Goal: Find specific page/section: Find specific page/section

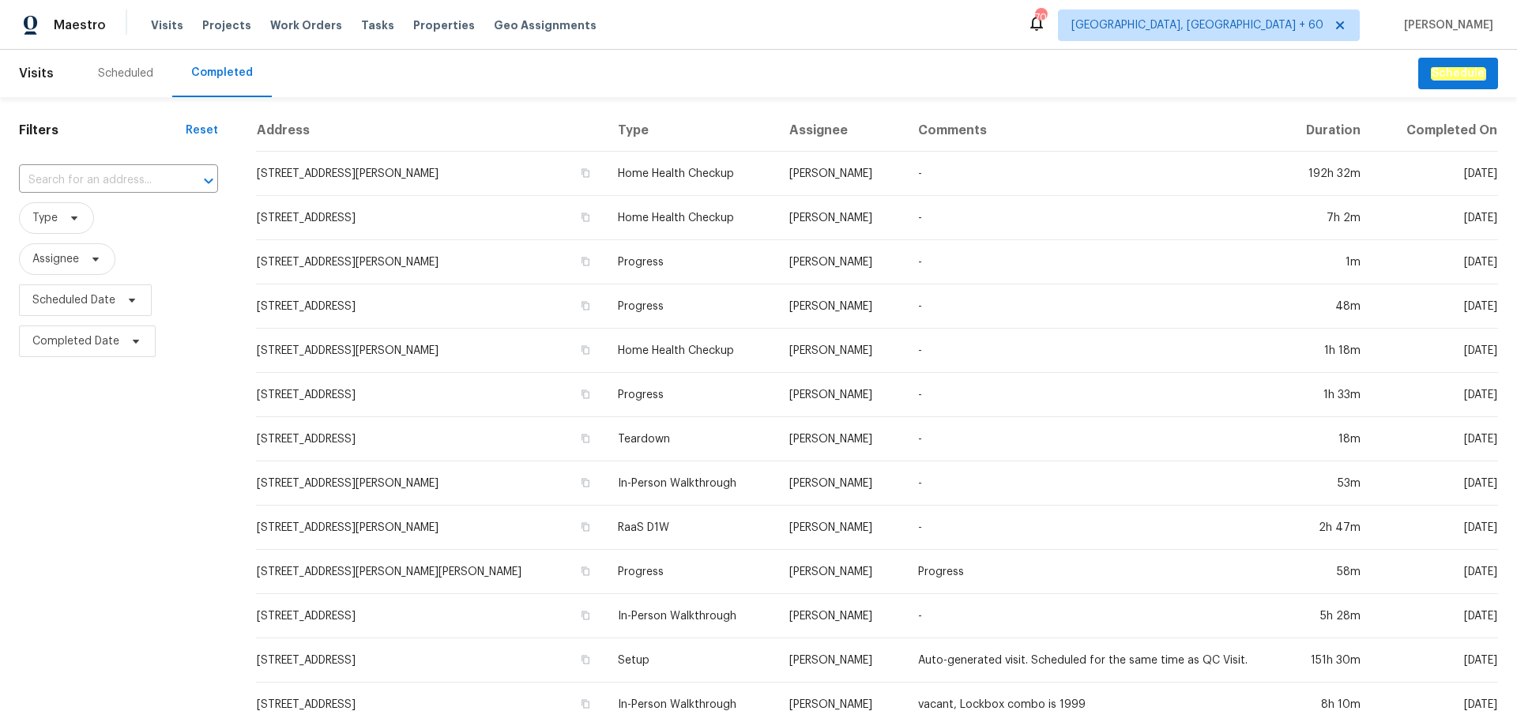
click at [83, 165] on div "​" at bounding box center [118, 181] width 199 height 34
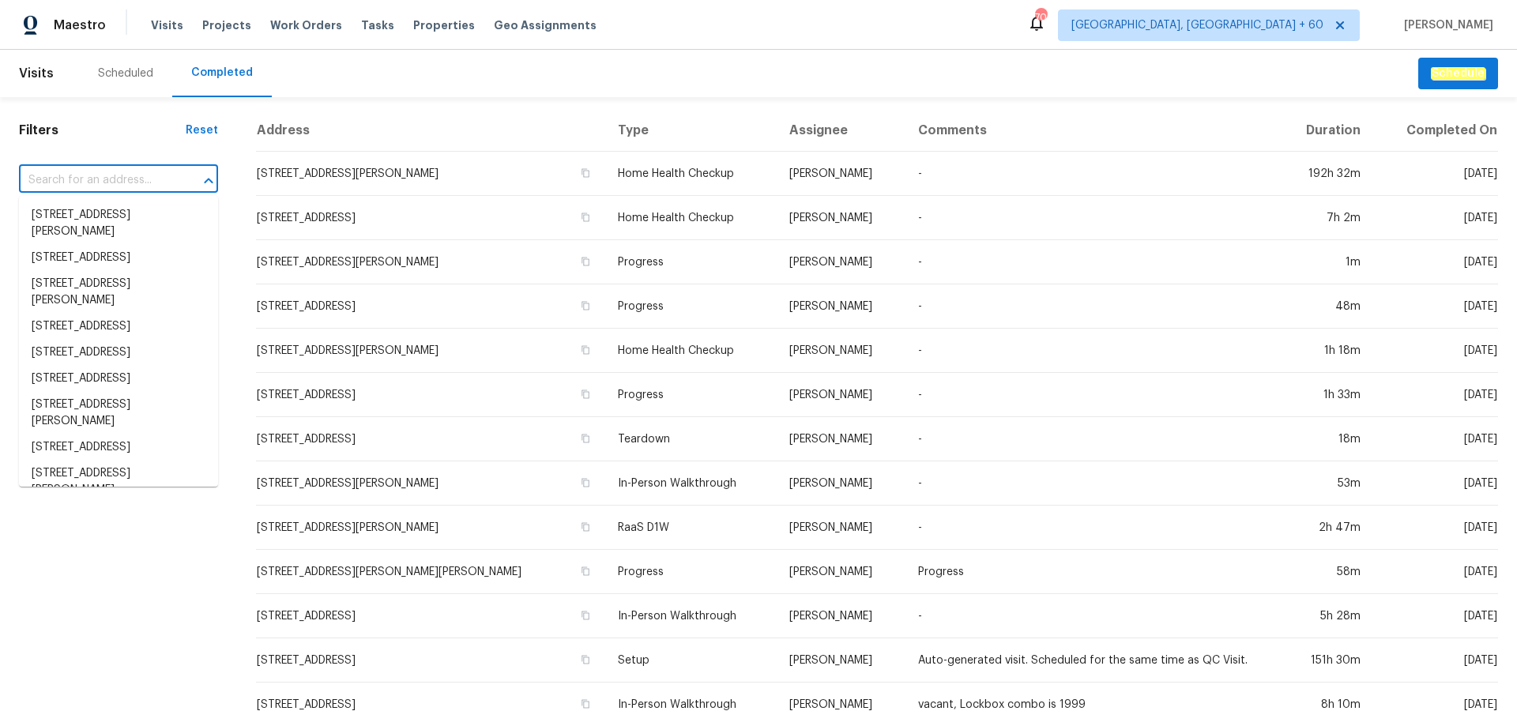
paste input "[STREET_ADDRESS][PERSON_NAME]"
type input "[STREET_ADDRESS][PERSON_NAME]"
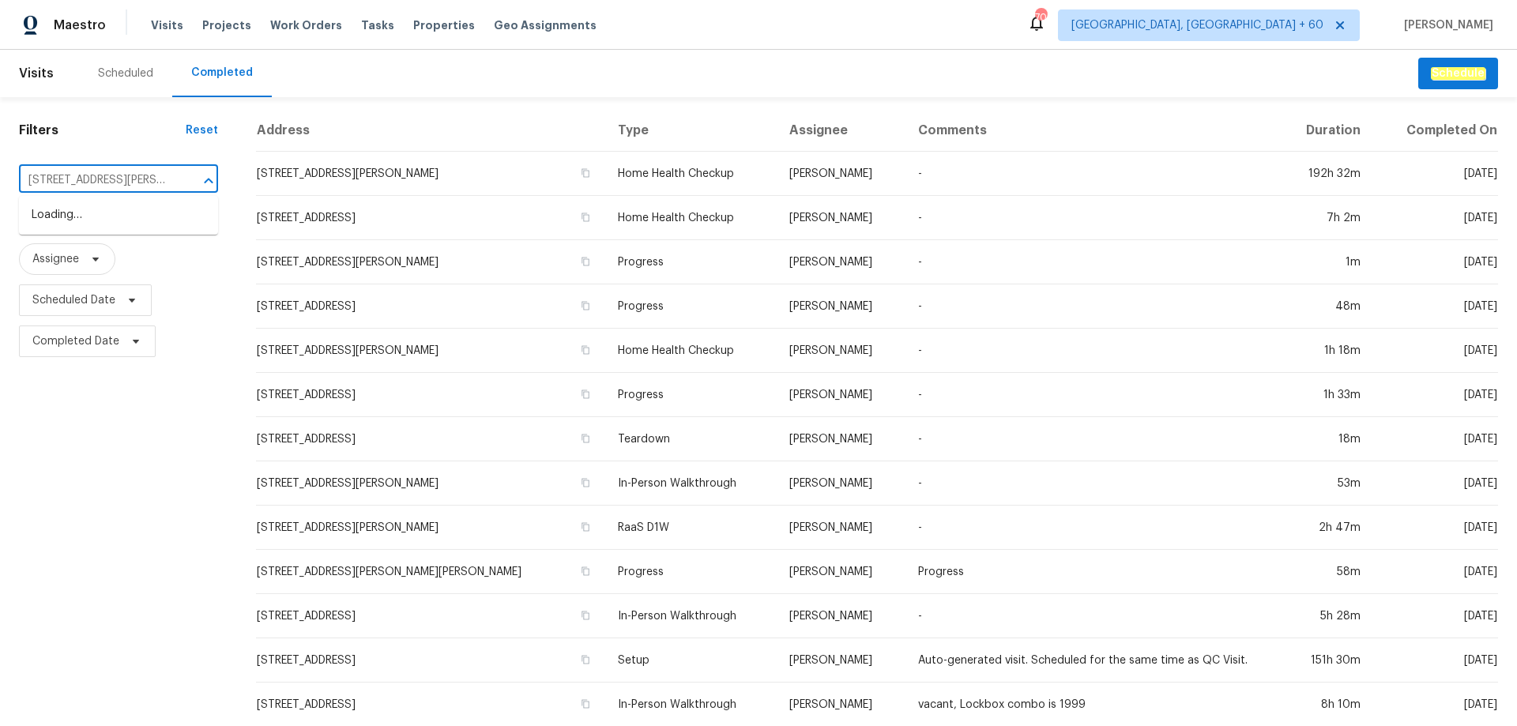
scroll to position [0, 47]
click at [136, 230] on li "[STREET_ADDRESS][PERSON_NAME]" at bounding box center [118, 223] width 199 height 43
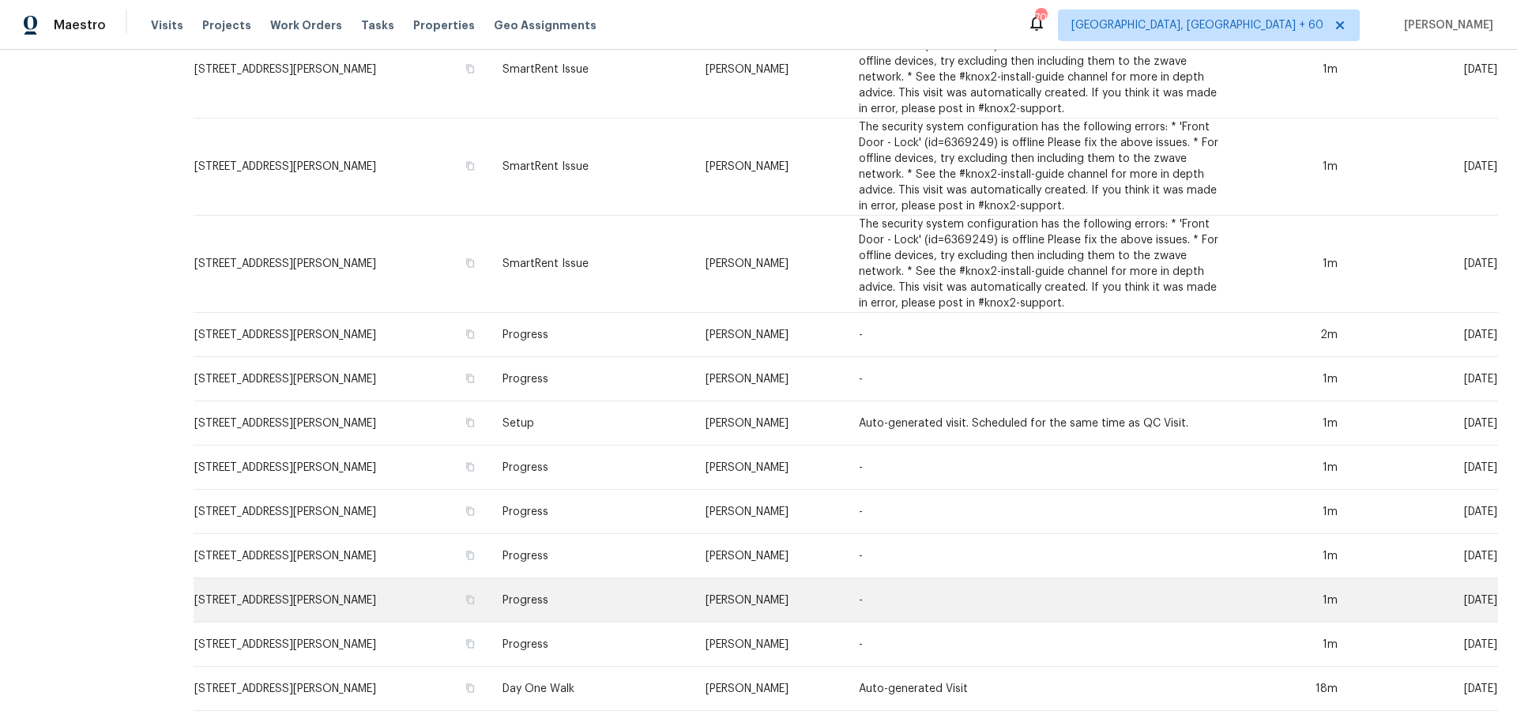
scroll to position [661, 0]
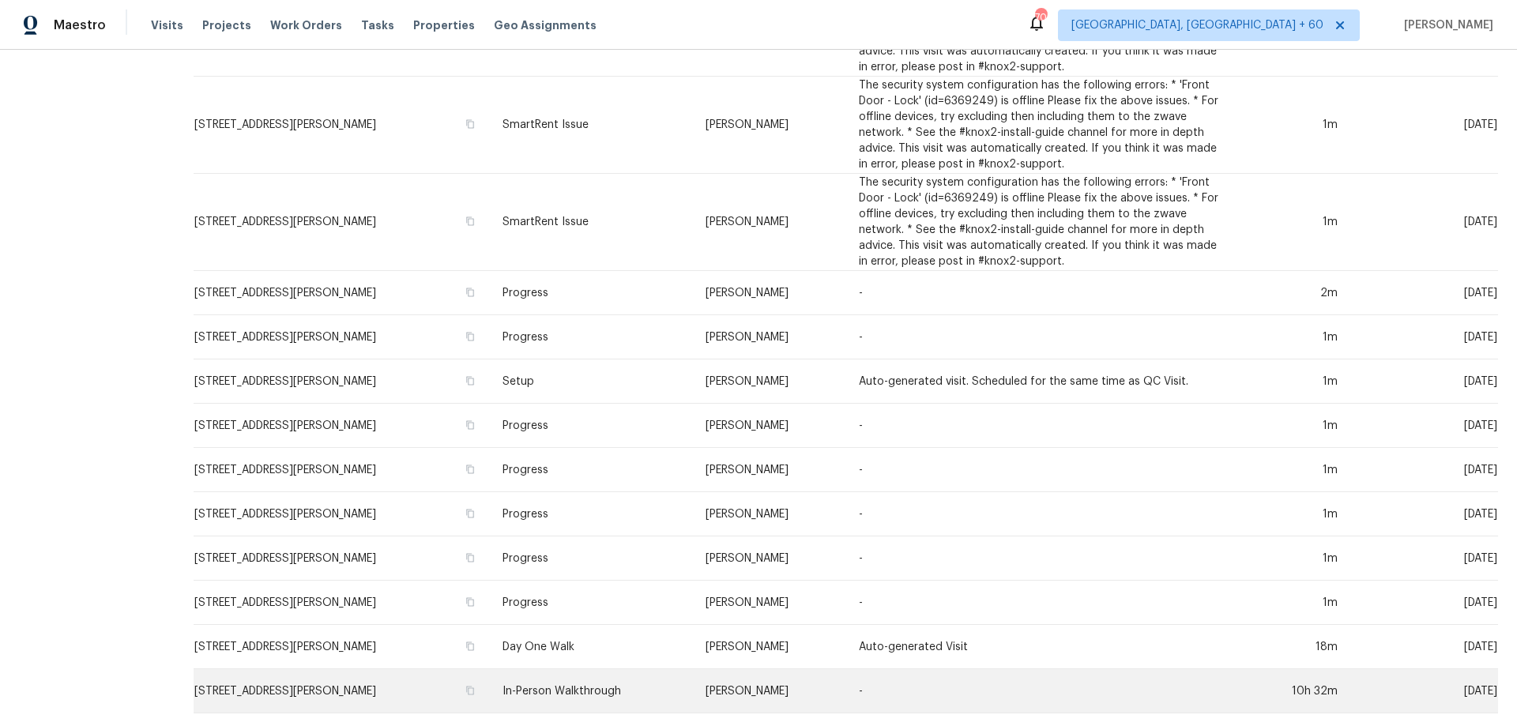
click at [415, 669] on td "[STREET_ADDRESS][PERSON_NAME]" at bounding box center [342, 691] width 296 height 44
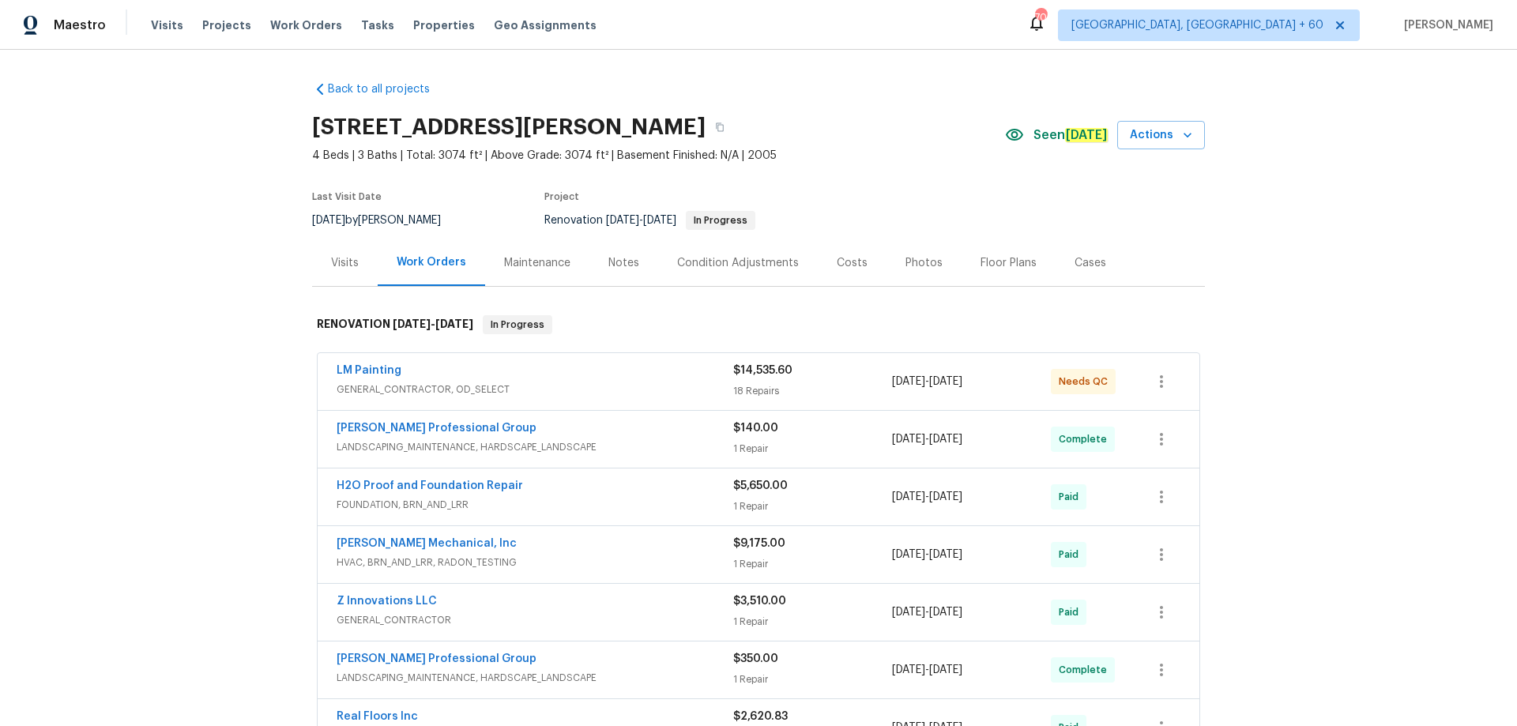
click at [881, 286] on div "Visits Work Orders Maintenance Notes Condition Adjustments Costs Photos Floor P…" at bounding box center [758, 262] width 893 height 47
click at [938, 258] on div "Photos" at bounding box center [924, 262] width 75 height 47
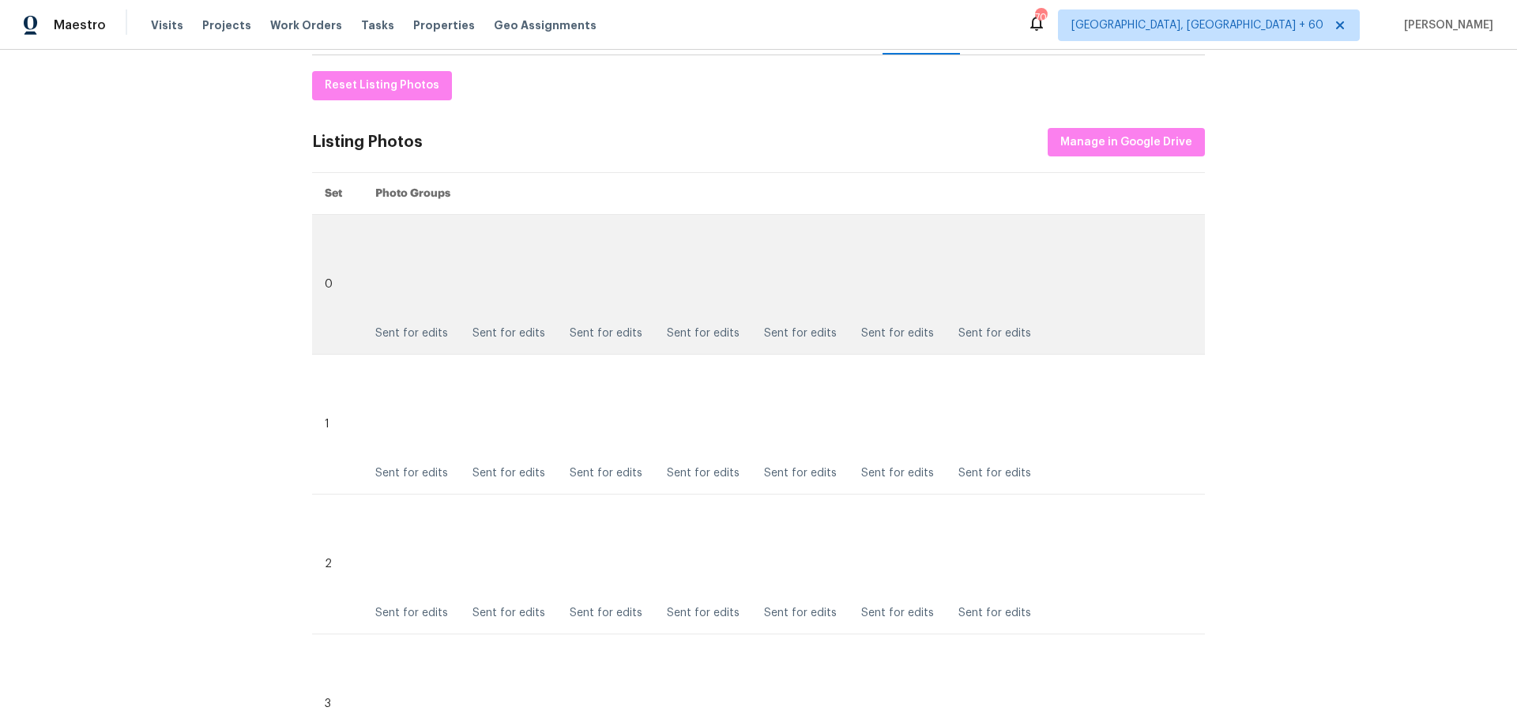
scroll to position [237, 0]
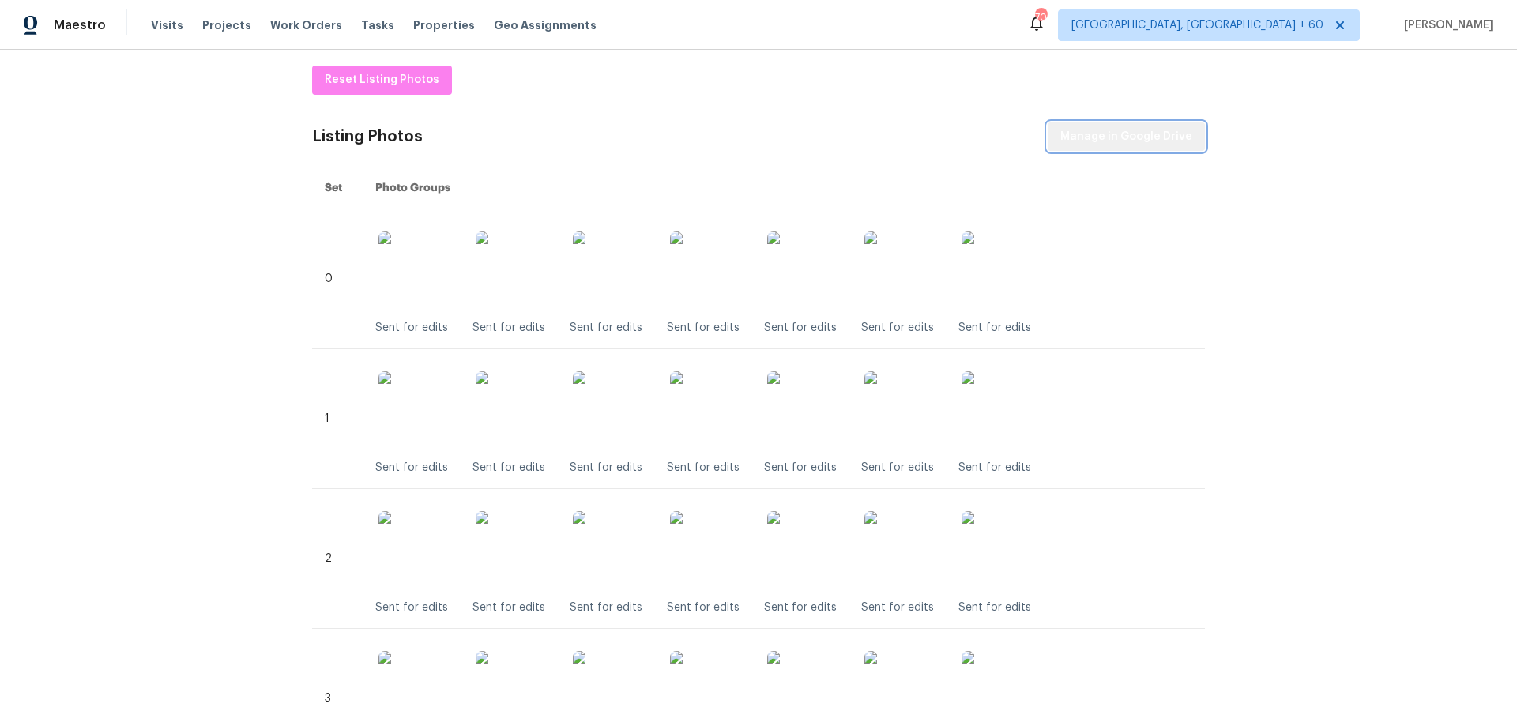
click at [1132, 131] on span "Manage in Google Drive" at bounding box center [1126, 137] width 132 height 20
